Goal: Transaction & Acquisition: Purchase product/service

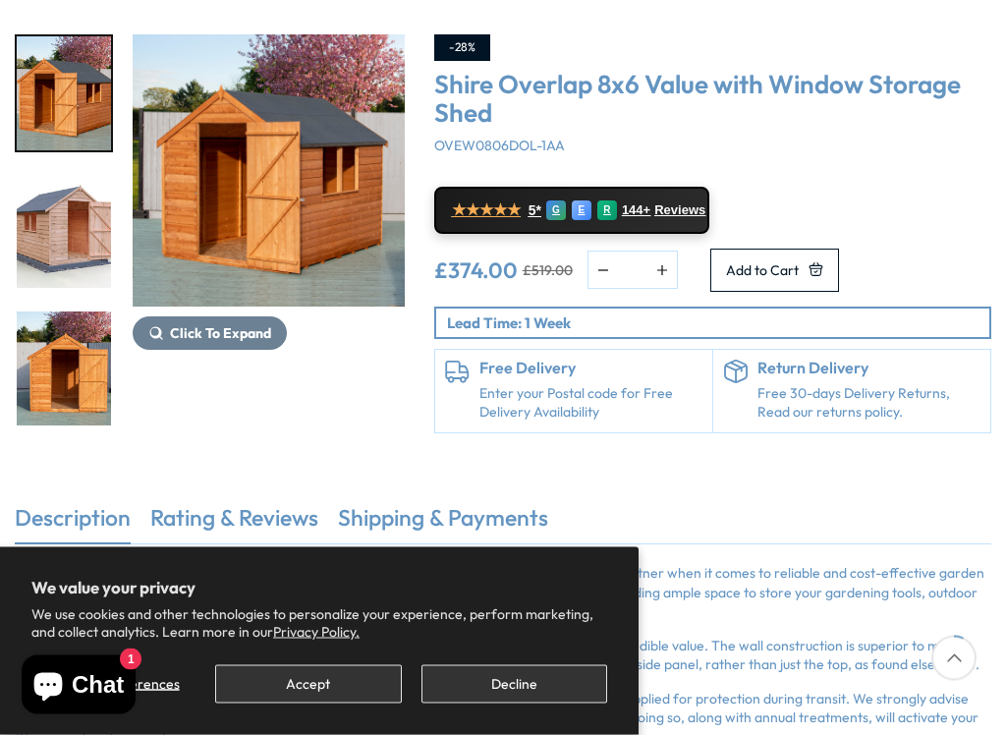
scroll to position [273, 0]
click at [227, 337] on span "Click To Expand" at bounding box center [220, 333] width 101 height 18
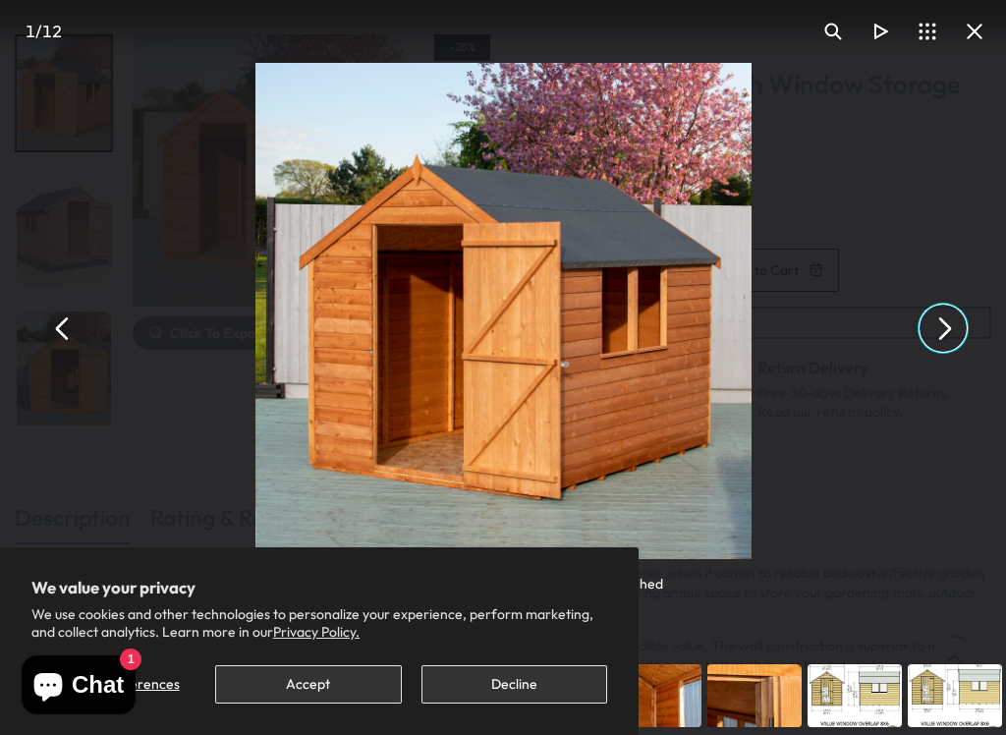
click at [950, 328] on button "You can close this modal content with the ESC key" at bounding box center [943, 328] width 47 height 47
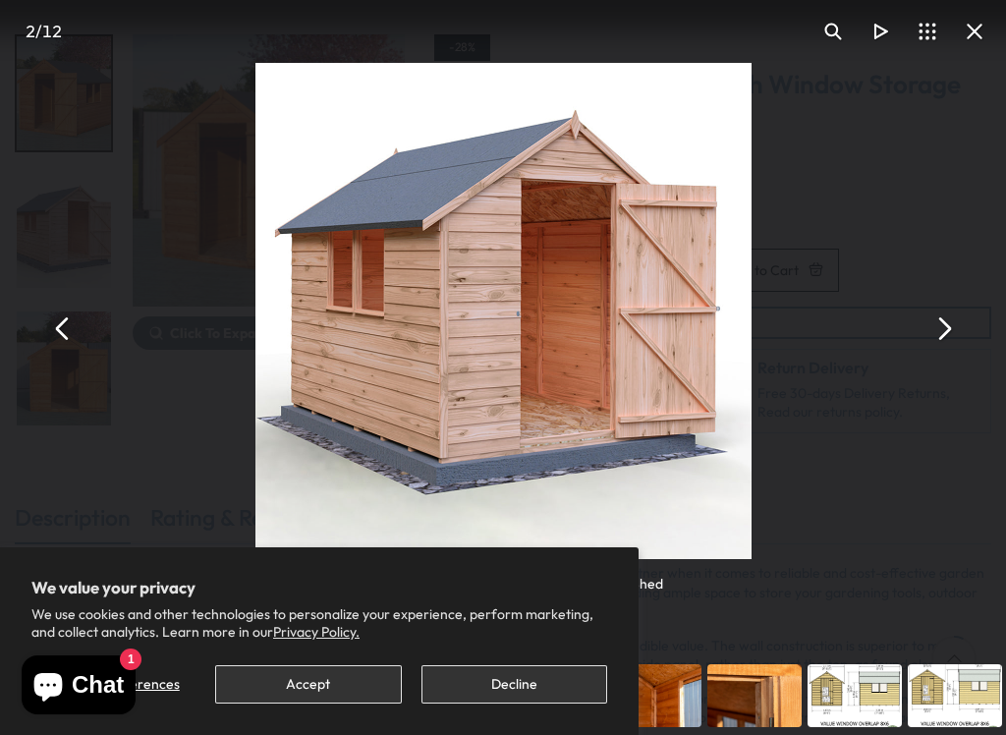
click at [962, 333] on button "You can close this modal content with the ESC key" at bounding box center [943, 328] width 47 height 47
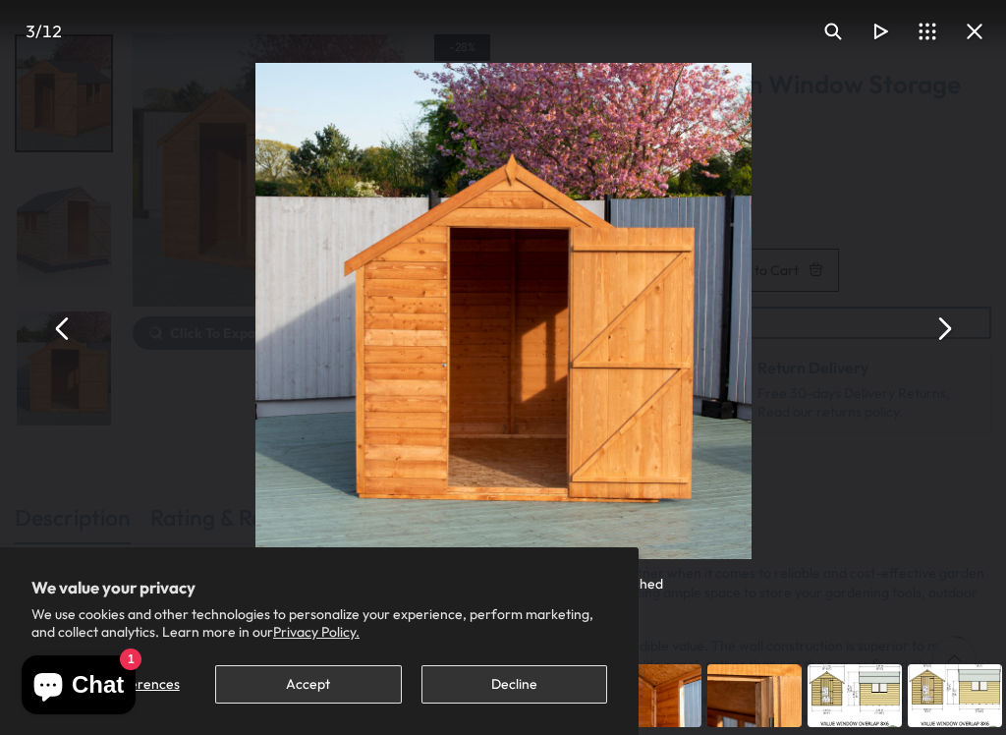
click at [548, 624] on button "Decline" at bounding box center [515, 684] width 186 height 38
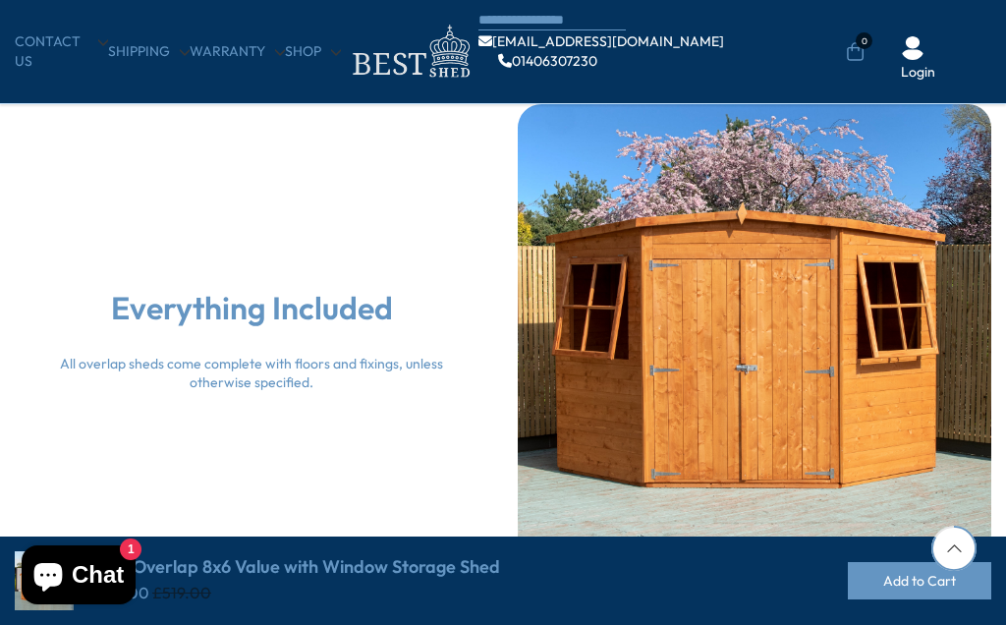
scroll to position [3988, 0]
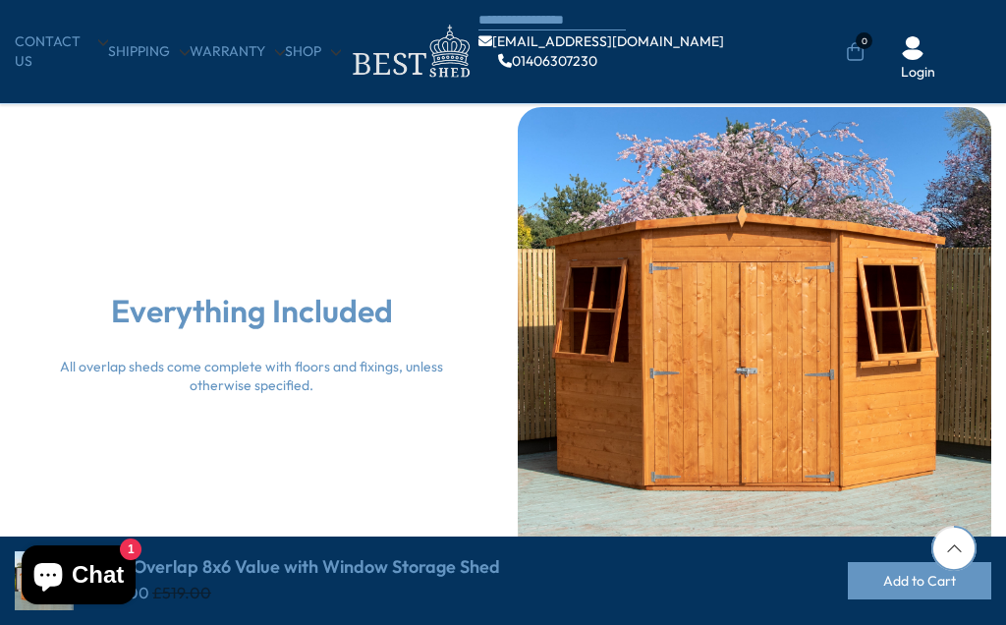
click at [431, 337] on div "Everything Included All overlap sheds come complete with floors and fixings, un…" at bounding box center [251, 343] width 442 height 105
click at [734, 408] on div at bounding box center [755, 344] width 474 height 474
click at [829, 348] on div at bounding box center [755, 344] width 474 height 474
click at [775, 373] on div at bounding box center [755, 344] width 474 height 474
click at [790, 344] on div at bounding box center [755, 344] width 474 height 474
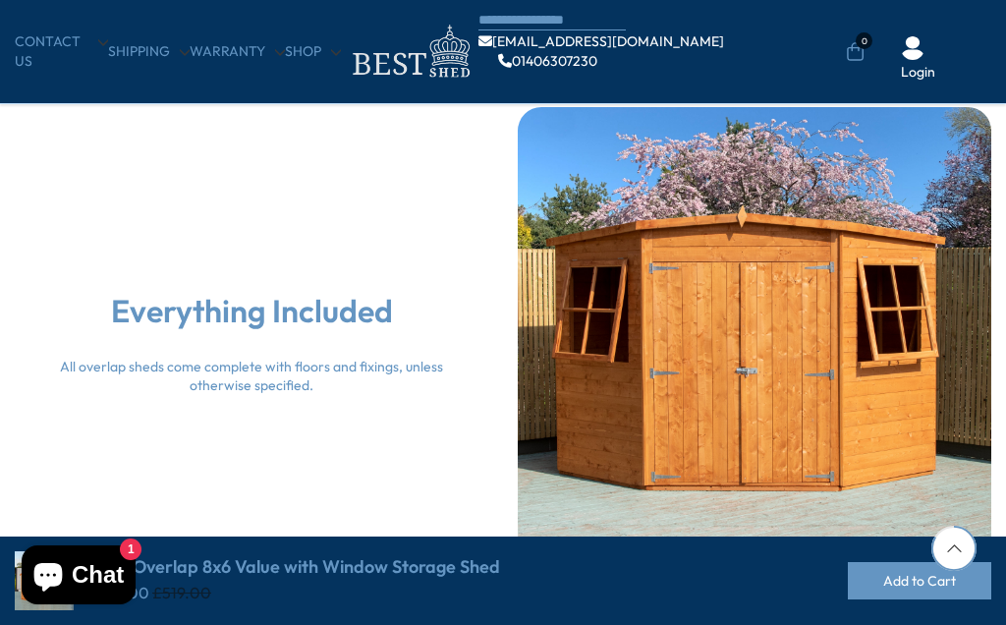
click at [790, 345] on div at bounding box center [755, 344] width 474 height 474
click at [776, 383] on div at bounding box center [755, 344] width 474 height 474
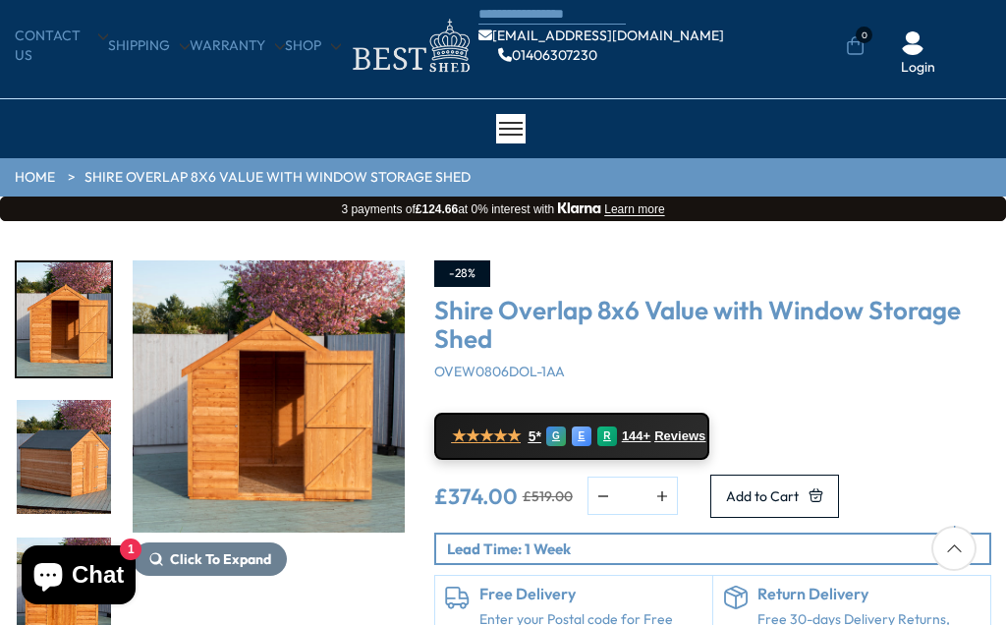
scroll to position [0, 0]
